Goal: Information Seeking & Learning: Learn about a topic

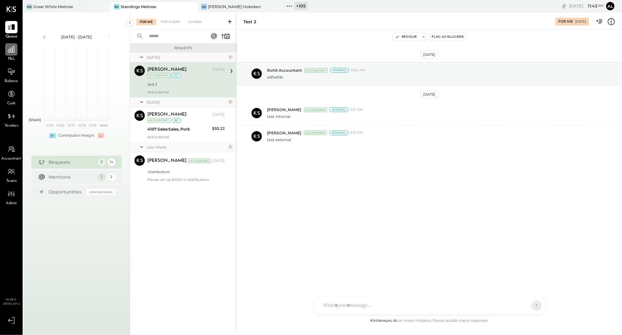
click at [6, 50] on div at bounding box center [11, 49] width 12 height 12
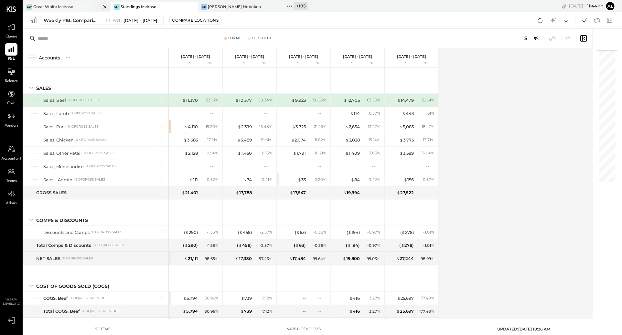
click at [67, 6] on div "Great White Melrose" at bounding box center [53, 6] width 40 height 5
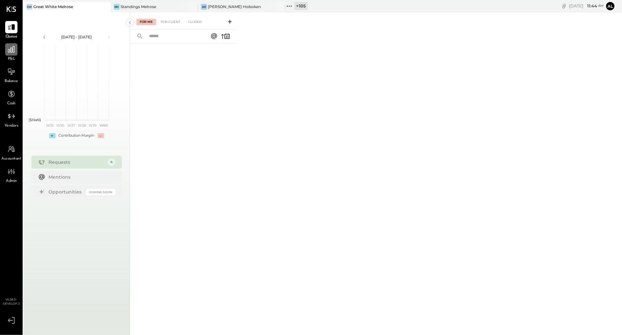
click at [10, 53] on icon at bounding box center [11, 49] width 8 height 8
